Goal: Transaction & Acquisition: Download file/media

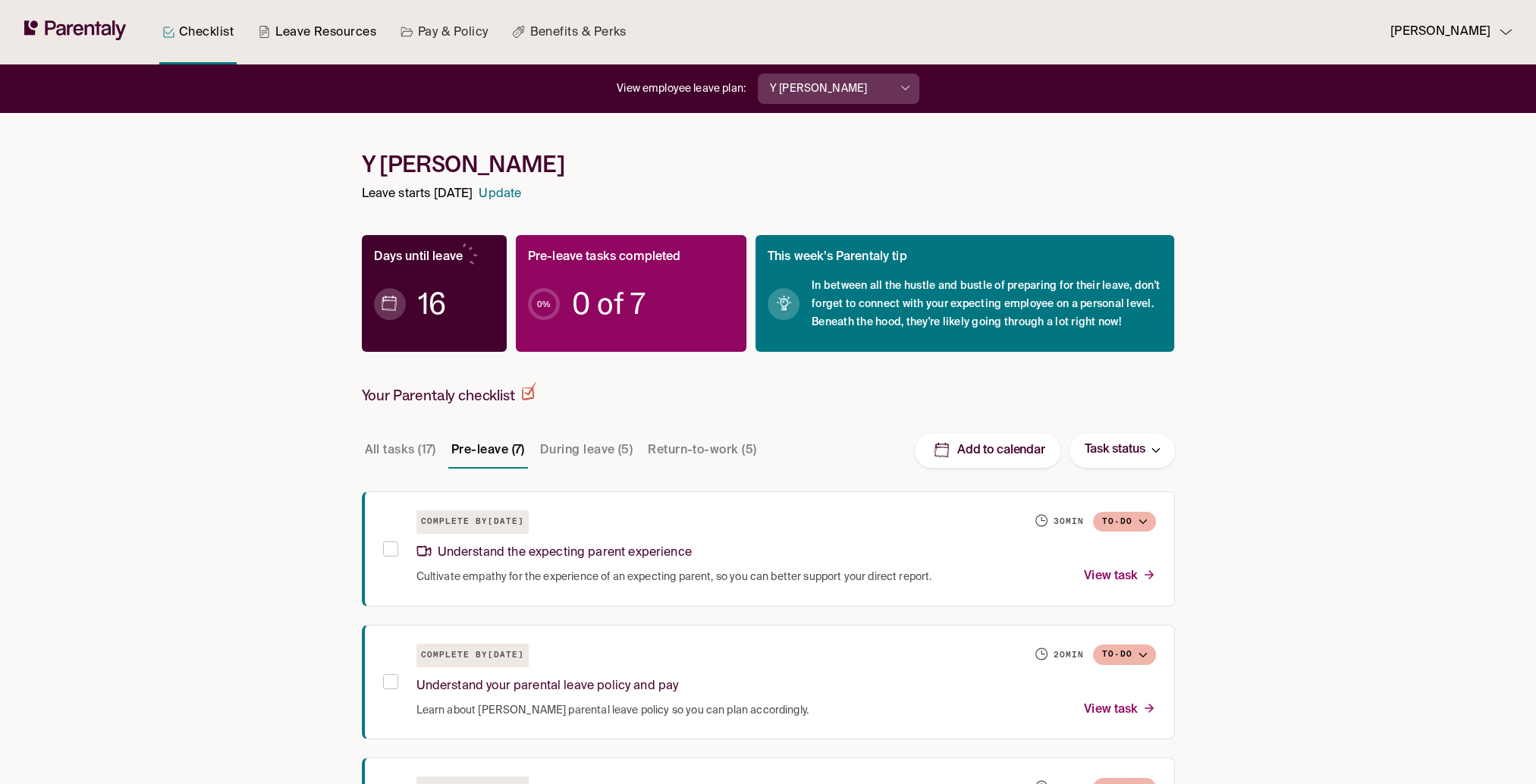
click at [285, 35] on link "Leave Resources" at bounding box center [317, 32] width 125 height 65
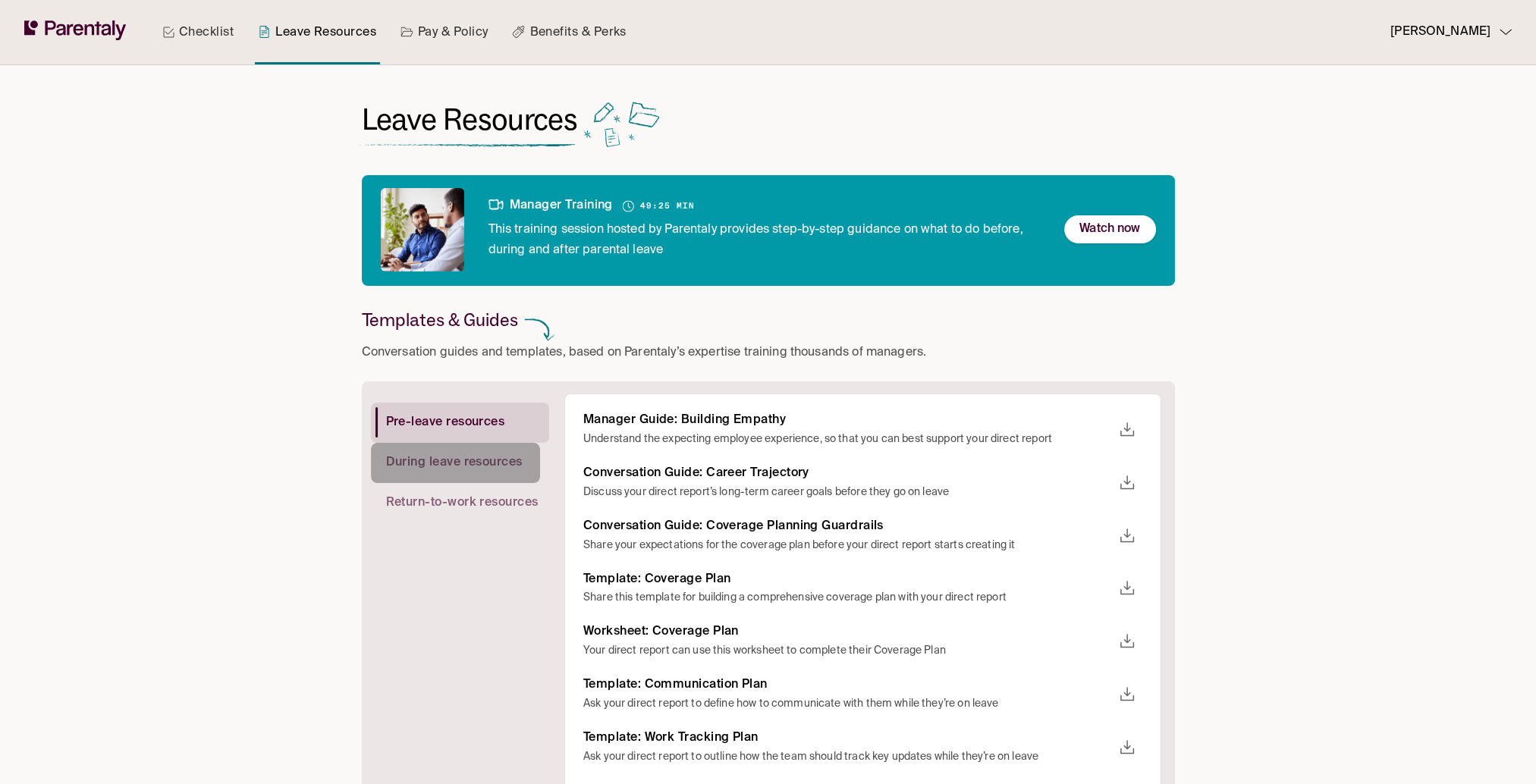
click at [473, 461] on span "During leave resources" at bounding box center [455, 462] width 136 height 16
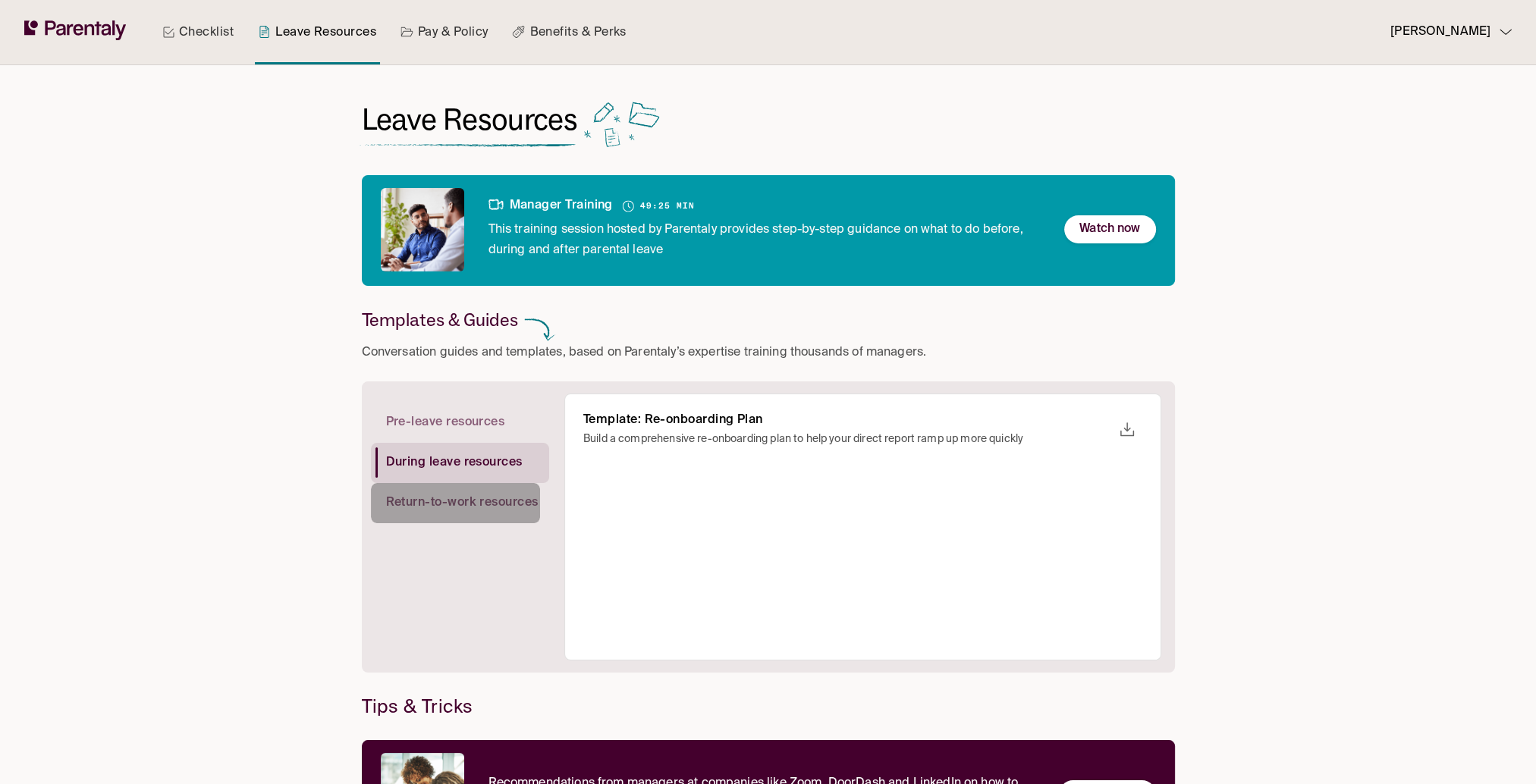
click at [486, 502] on span "Return-to-work resources" at bounding box center [462, 503] width 152 height 16
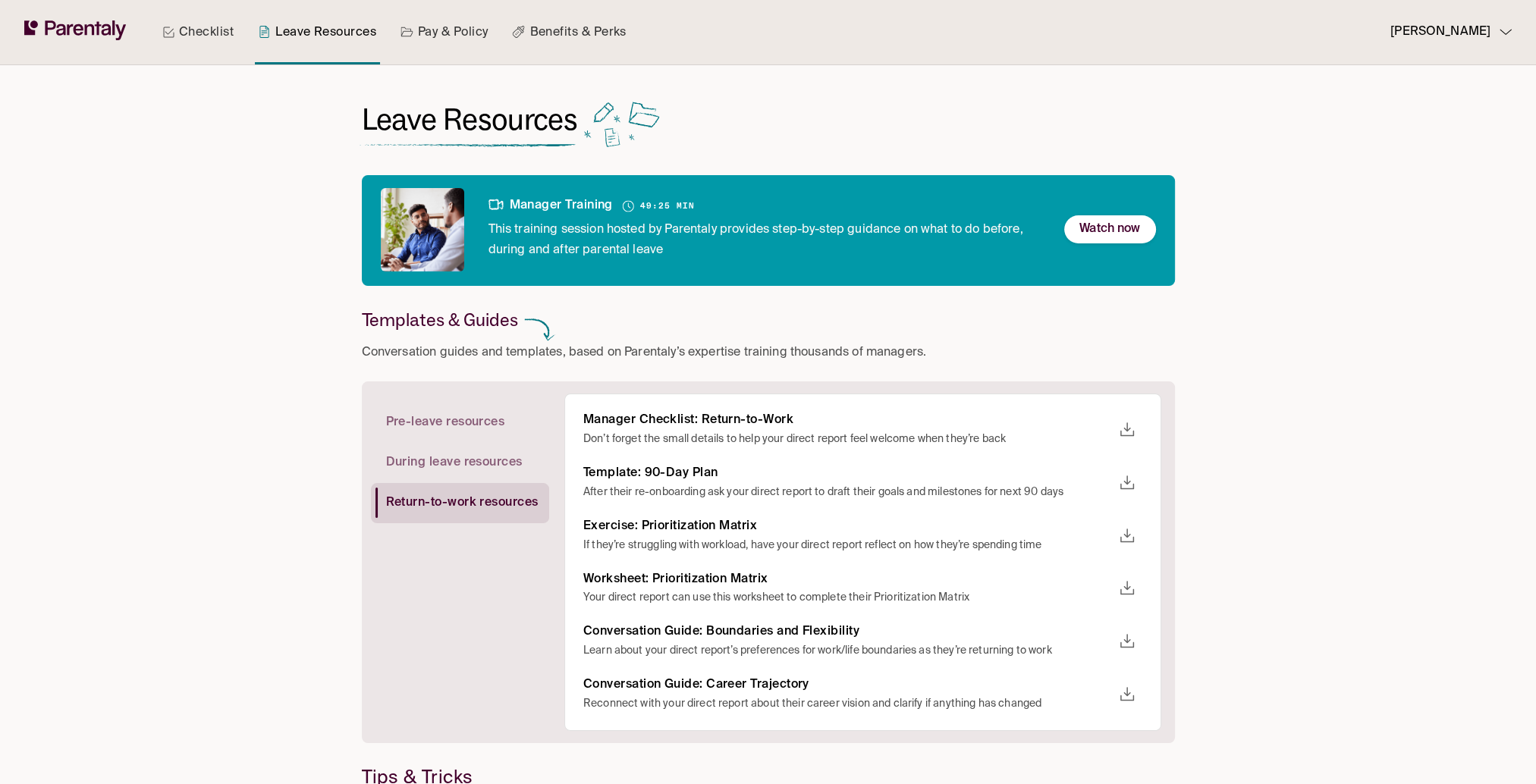
click at [705, 411] on div "Manager Checklist: Return-to-Work Don’t forget the small details to help your d…" at bounding box center [862, 563] width 597 height 338
click at [1130, 429] on icon "download" at bounding box center [1128, 430] width 19 height 19
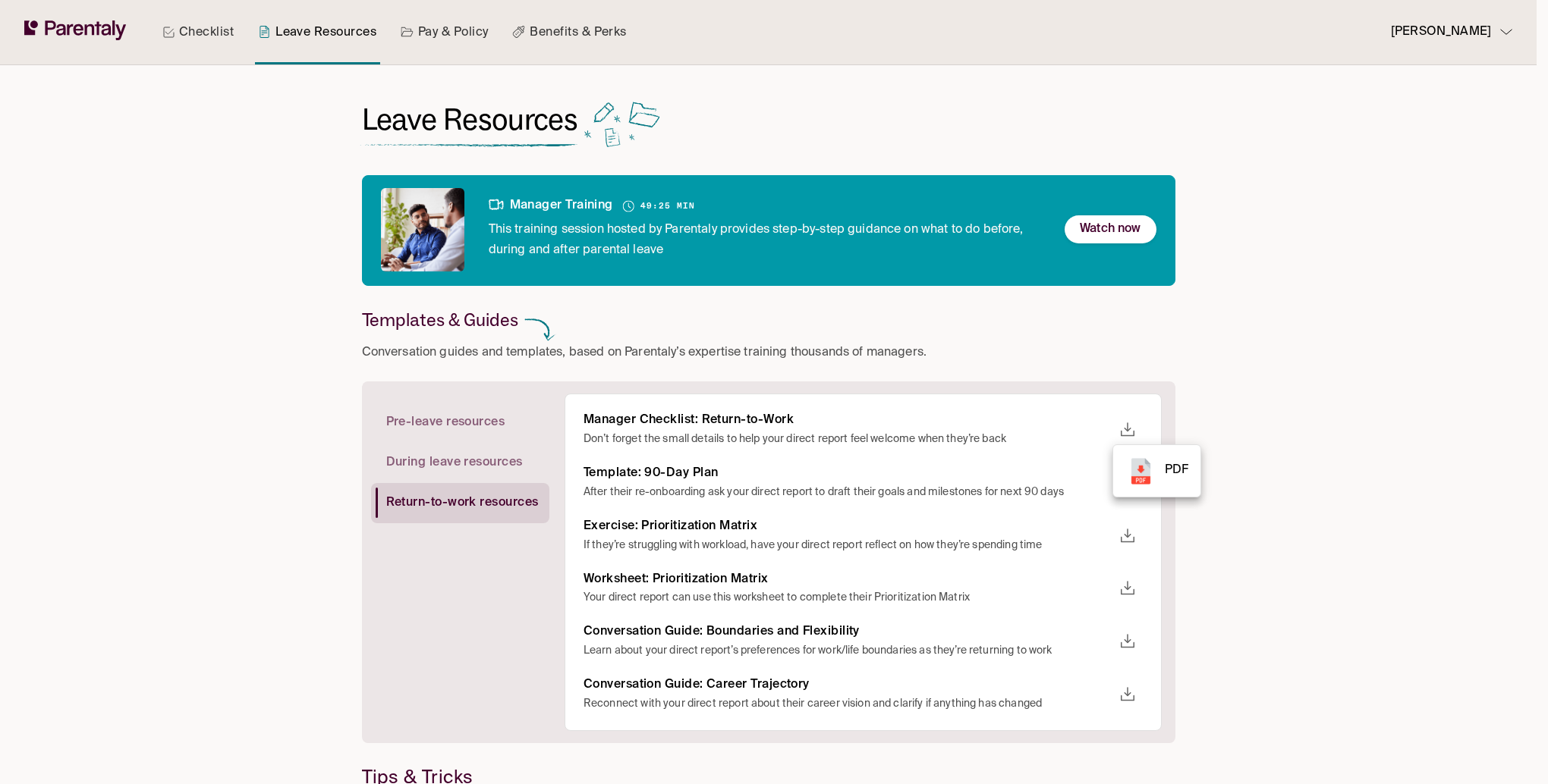
click at [1150, 475] on rect at bounding box center [1140, 472] width 22 height 27
